Goal: Task Accomplishment & Management: Use online tool/utility

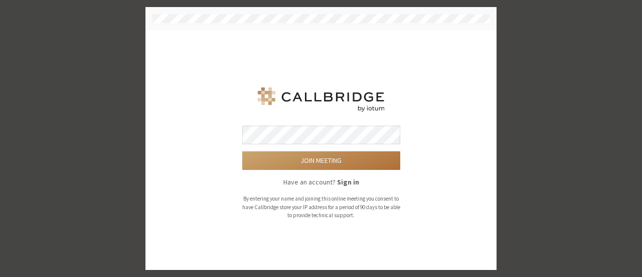
click at [316, 157] on button "Join meeting" at bounding box center [321, 160] width 158 height 19
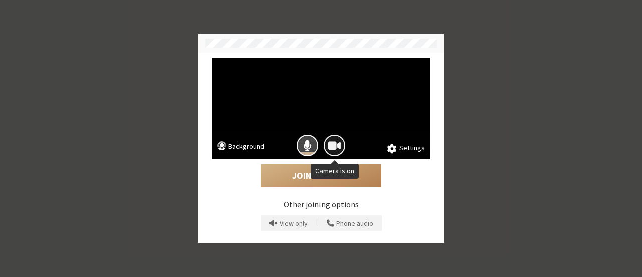
click at [333, 145] on span "Camera is on" at bounding box center [334, 146] width 13 height 14
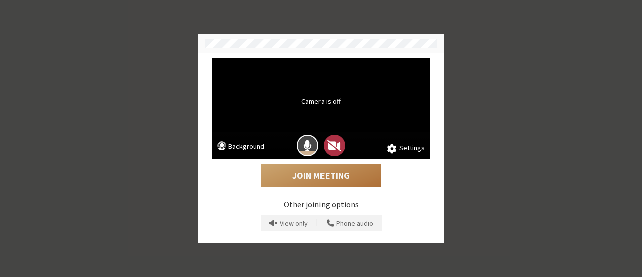
click at [313, 174] on button "Join Meeting" at bounding box center [321, 175] width 120 height 23
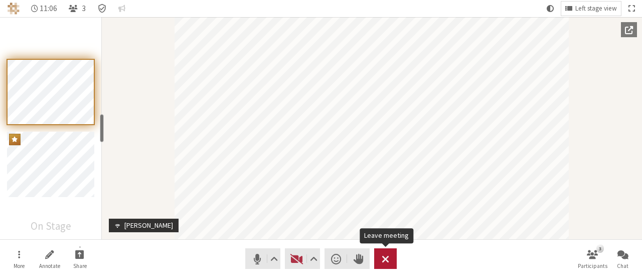
click at [387, 259] on span "Leave meeting" at bounding box center [386, 258] width 8 height 14
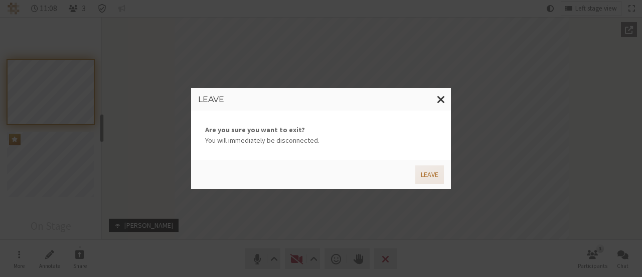
click at [423, 177] on button "Leave" at bounding box center [430, 174] width 29 height 19
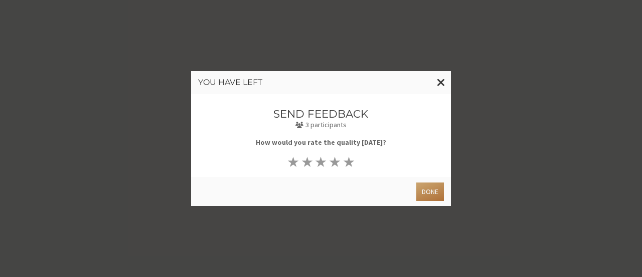
click at [436, 193] on button "Done" at bounding box center [431, 191] width 28 height 19
